Goal: Transaction & Acquisition: Purchase product/service

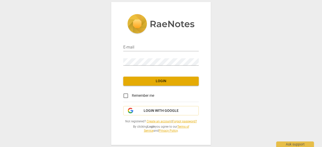
click at [155, 123] on link "Create an account" at bounding box center [159, 122] width 25 height 4
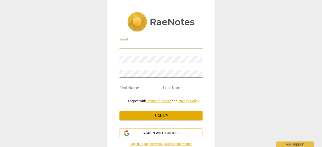
click at [153, 44] on input "email" at bounding box center [161, 45] width 83 height 7
type input "[EMAIL_ADDRESS][DOMAIN_NAME]"
type input "[PERSON_NAME]"
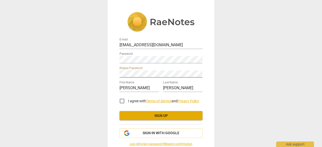
click at [121, 102] on input "I agree with Terms of Service and Privacy Policy" at bounding box center [122, 101] width 12 height 12
checkbox input "true"
click at [143, 117] on span "Sign up" at bounding box center [161, 116] width 75 height 5
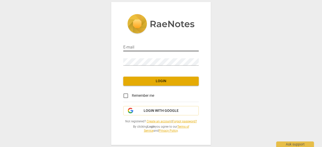
click at [160, 48] on input "email" at bounding box center [161, 47] width 76 height 7
type input "[EMAIL_ADDRESS][DOMAIN_NAME]"
click at [163, 58] on div "Password" at bounding box center [161, 59] width 76 height 11
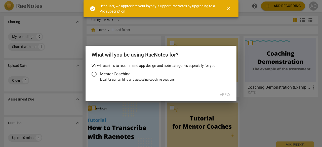
click at [96, 74] on input "Mentor Coaching" at bounding box center [94, 74] width 12 height 12
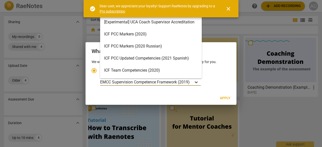
click at [198, 82] on icon "Account type" at bounding box center [196, 83] width 3 height 2
click at [0, 0] on input "Ideal for transcribing and assessing coaching sessions 15 results available. Us…" at bounding box center [0, 0] width 0 height 0
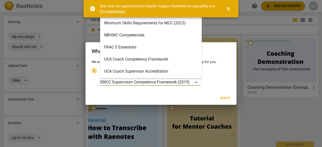
scroll to position [7, 0]
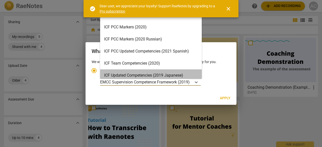
click at [151, 76] on div "ICF Updated Competencies (2019 Japanese)" at bounding box center [151, 75] width 102 height 12
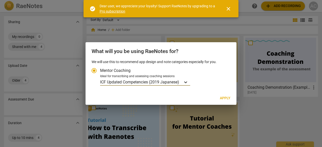
click at [182, 81] on div "ICF Updated Competencies (2019 Japanese)" at bounding box center [145, 82] width 90 height 7
click at [0, 0] on input "Ideal for transcribing and assessing coaching sessions option ICF Updated Compe…" at bounding box center [0, 0] width 0 height 0
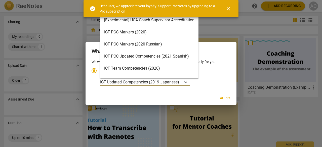
scroll to position [0, 0]
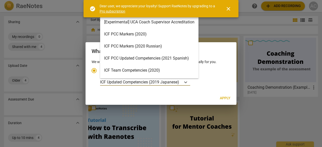
click at [161, 32] on div "ICF PCC Markers (2020)" at bounding box center [149, 34] width 98 height 12
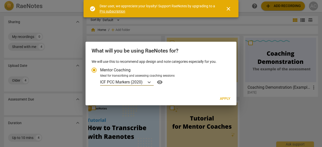
click at [225, 99] on span "Apply" at bounding box center [225, 98] width 11 height 5
radio input "false"
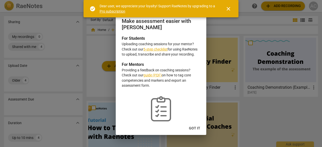
click at [230, 9] on span "close" at bounding box center [229, 9] width 6 height 6
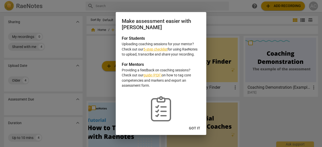
click at [199, 125] on button "Got it" at bounding box center [194, 128] width 19 height 9
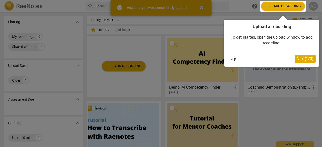
click at [300, 57] on span "Next ( 1 / 3 )" at bounding box center [305, 58] width 17 height 5
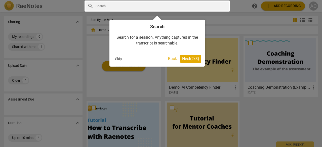
click at [187, 58] on span "Next ( 2 / 3 )" at bounding box center [190, 58] width 17 height 5
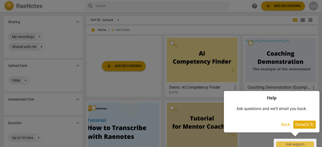
click at [300, 125] on span "Done ( 3 / 3 )" at bounding box center [305, 124] width 18 height 5
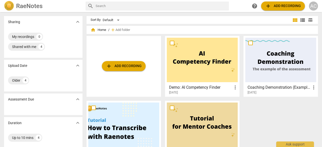
click at [278, 7] on span "add Add recording" at bounding box center [283, 6] width 36 height 6
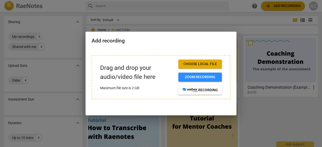
click at [195, 63] on span "Choose local file" at bounding box center [201, 64] width 36 height 5
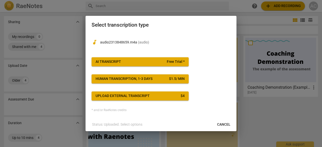
click at [126, 60] on span "AI Transcript Free Trial *" at bounding box center [140, 61] width 89 height 5
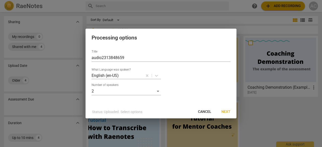
click at [226, 112] on span "Next" at bounding box center [226, 112] width 9 height 5
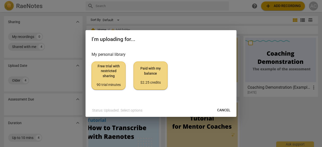
click at [112, 78] on span "Free trial with restricted sharing 90 trial minutes" at bounding box center [108, 76] width 25 height 24
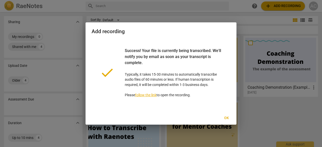
click at [227, 119] on span "Ok" at bounding box center [227, 118] width 8 height 5
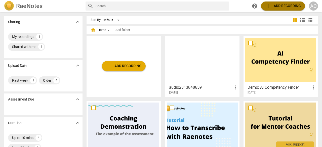
click at [276, 5] on span "add Add recording" at bounding box center [283, 6] width 36 height 6
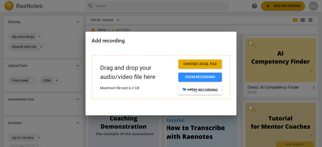
click at [201, 66] on span "Choose local file" at bounding box center [201, 64] width 36 height 5
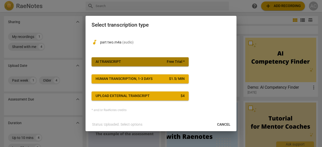
click at [150, 62] on span "AI Transcript Free Trial *" at bounding box center [140, 61] width 89 height 5
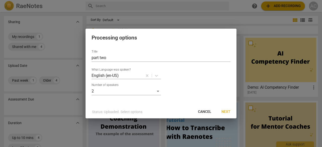
click at [226, 109] on button "Next" at bounding box center [226, 112] width 17 height 9
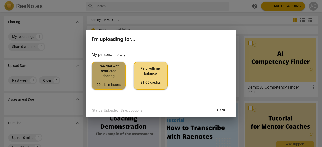
click at [113, 77] on span "Free trial with restricted sharing 90 trial minutes" at bounding box center [108, 76] width 25 height 24
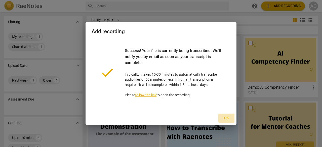
click at [224, 120] on span "Ok" at bounding box center [227, 118] width 8 height 5
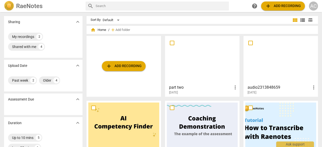
click at [267, 73] on div at bounding box center [280, 60] width 71 height 45
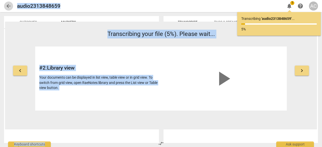
click at [10, 5] on span "arrow_back" at bounding box center [9, 6] width 6 height 6
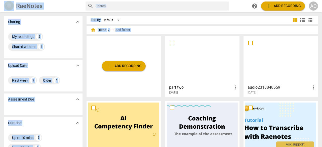
click at [246, 44] on input "checkbox" at bounding box center [250, 43] width 11 height 6
checkbox input "false"
click at [170, 45] on input "checkbox" at bounding box center [172, 43] width 11 height 6
checkbox input "false"
click at [173, 44] on input "checkbox" at bounding box center [172, 43] width 11 height 6
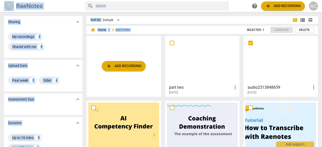
click at [247, 44] on input "checkbox" at bounding box center [250, 43] width 11 height 6
click at [232, 87] on span "more_vert" at bounding box center [235, 88] width 6 height 6
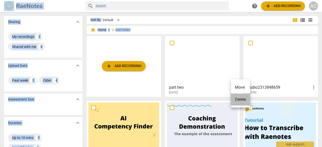
click at [239, 101] on li "Delete" at bounding box center [240, 100] width 19 height 12
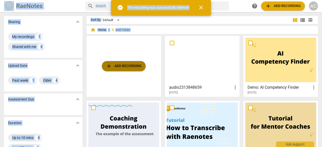
click at [126, 63] on button "add Add recording" at bounding box center [124, 66] width 44 height 10
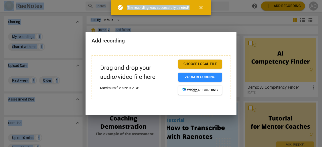
click at [200, 62] on span "Choose local file" at bounding box center [201, 64] width 36 height 5
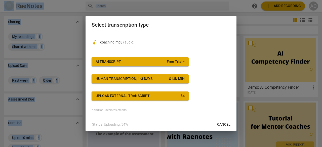
click at [133, 62] on span "AI Transcript Free Trial *" at bounding box center [140, 61] width 89 height 5
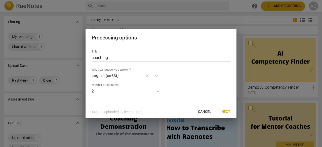
click at [228, 111] on span "Next" at bounding box center [226, 112] width 9 height 5
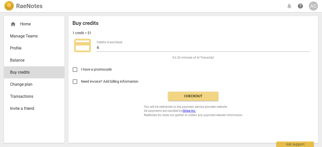
click at [76, 82] on input "Need invoice? Add billing information" at bounding box center [75, 82] width 12 height 12
checkbox input "true"
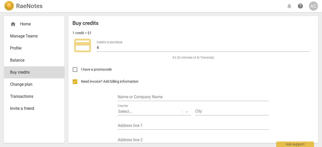
click at [144, 93] on div "Name or Company Name" at bounding box center [193, 95] width 151 height 11
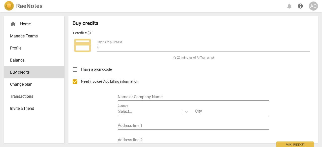
click at [145, 99] on input "text" at bounding box center [193, 97] width 151 height 7
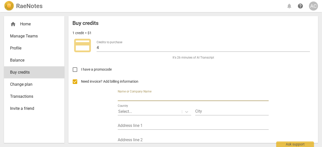
click at [155, 96] on input "text" at bounding box center [193, 97] width 151 height 7
type input "Amie Conger"
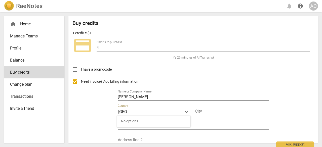
type input "USA"
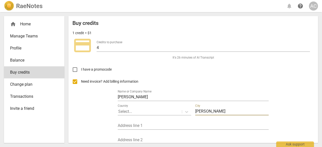
type input "Burlington"
type input "17 Spruce Court"
type input "Vermont"
type input "05401"
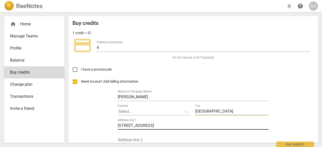
scroll to position [50, 0]
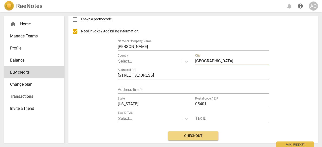
click at [147, 119] on div at bounding box center [149, 119] width 63 height 6
click at [164, 119] on div at bounding box center [149, 119] width 63 height 6
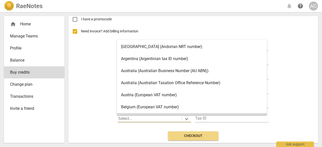
scroll to position [14, 0]
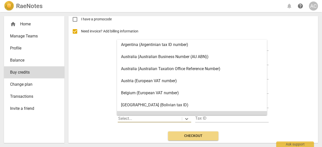
drag, startPoint x: 60, startPoint y: 117, endPoint x: 84, endPoint y: 112, distance: 23.7
click at [63, 115] on nav "home Home Manage Teams Profile Balance Buy credits Change plan Transactions Inv…" at bounding box center [34, 66] width 60 height 101
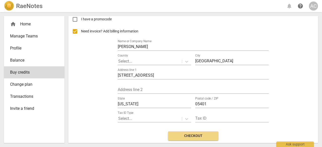
click at [201, 135] on span "Checkout" at bounding box center [193, 136] width 42 height 5
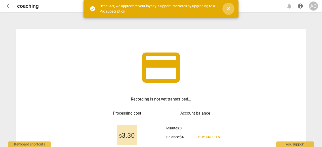
click at [229, 8] on span "close" at bounding box center [229, 9] width 6 height 6
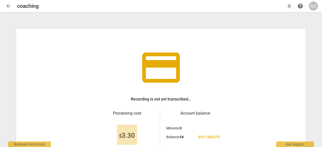
scroll to position [51, 0]
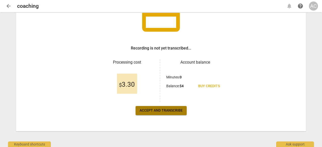
click at [169, 110] on span "Accept and transcribe" at bounding box center [161, 110] width 43 height 5
